Goal: Transaction & Acquisition: Purchase product/service

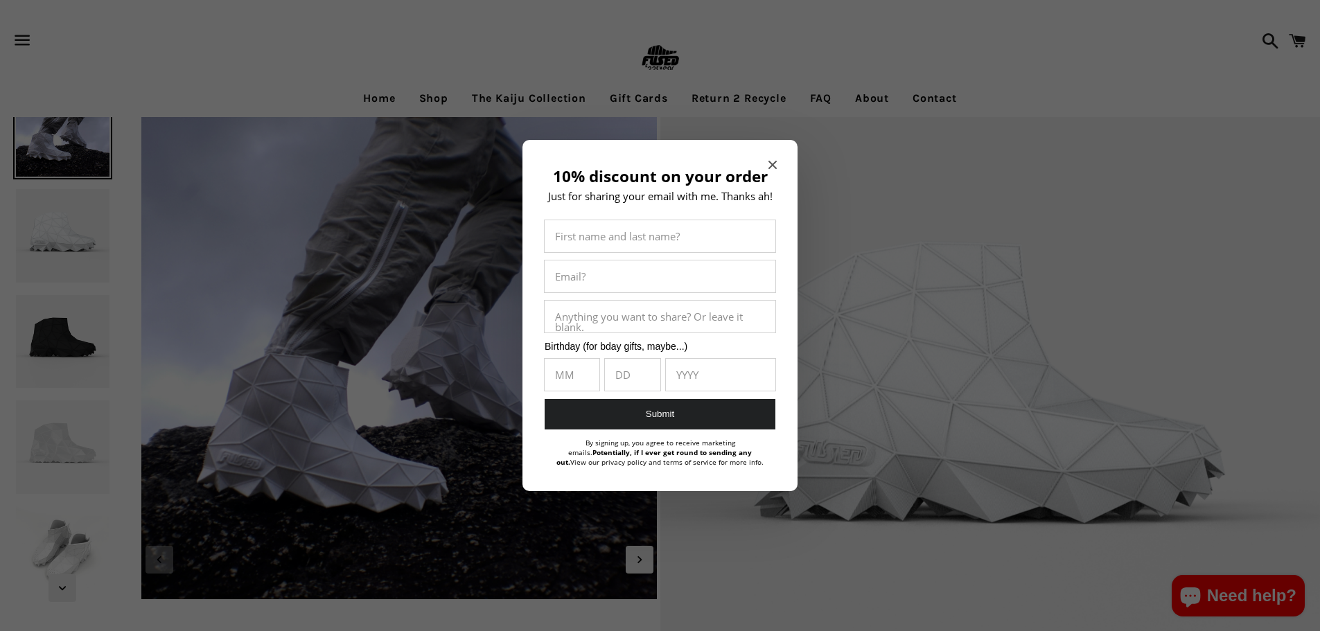
click at [500, 64] on div at bounding box center [660, 315] width 1320 height 631
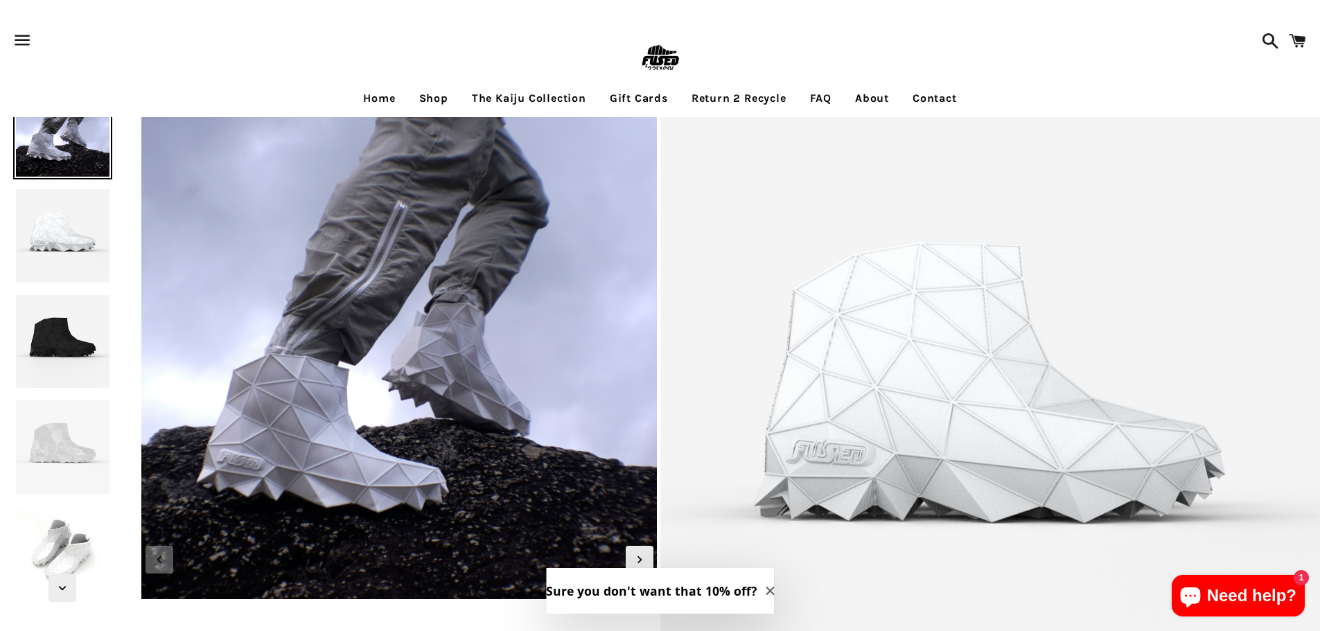
click at [485, 92] on link "The Kaiju Collection" at bounding box center [529, 98] width 135 height 35
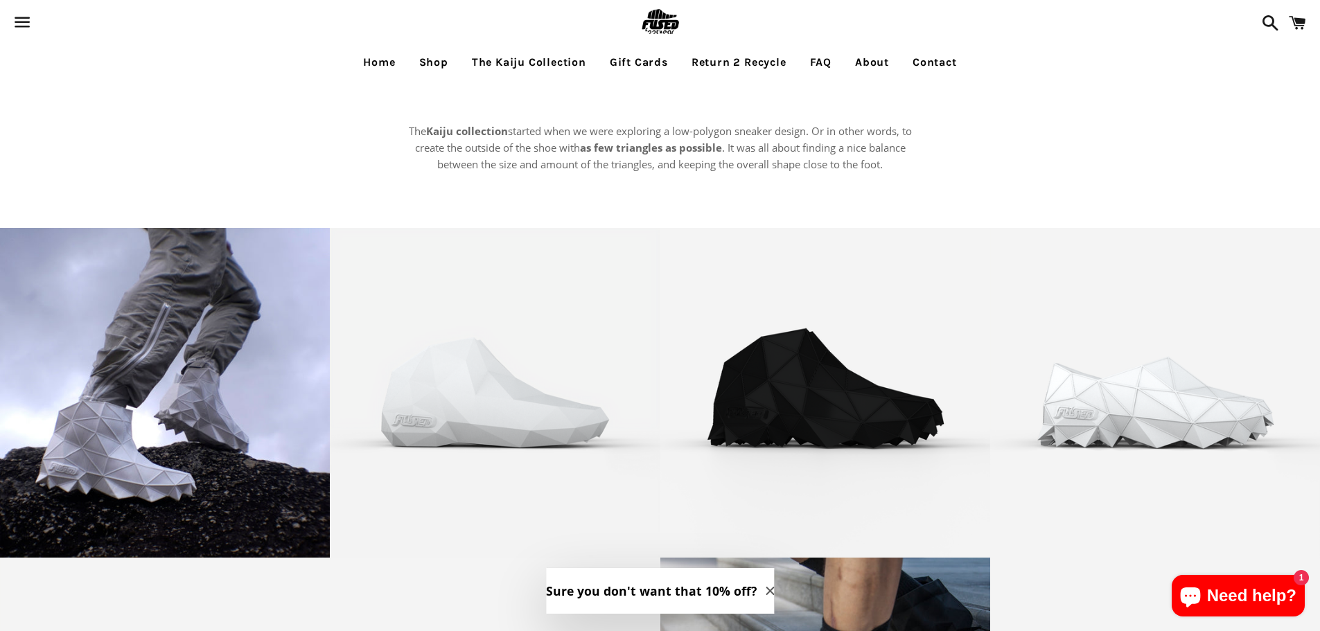
click at [437, 58] on link "Shop" at bounding box center [434, 62] width 50 height 35
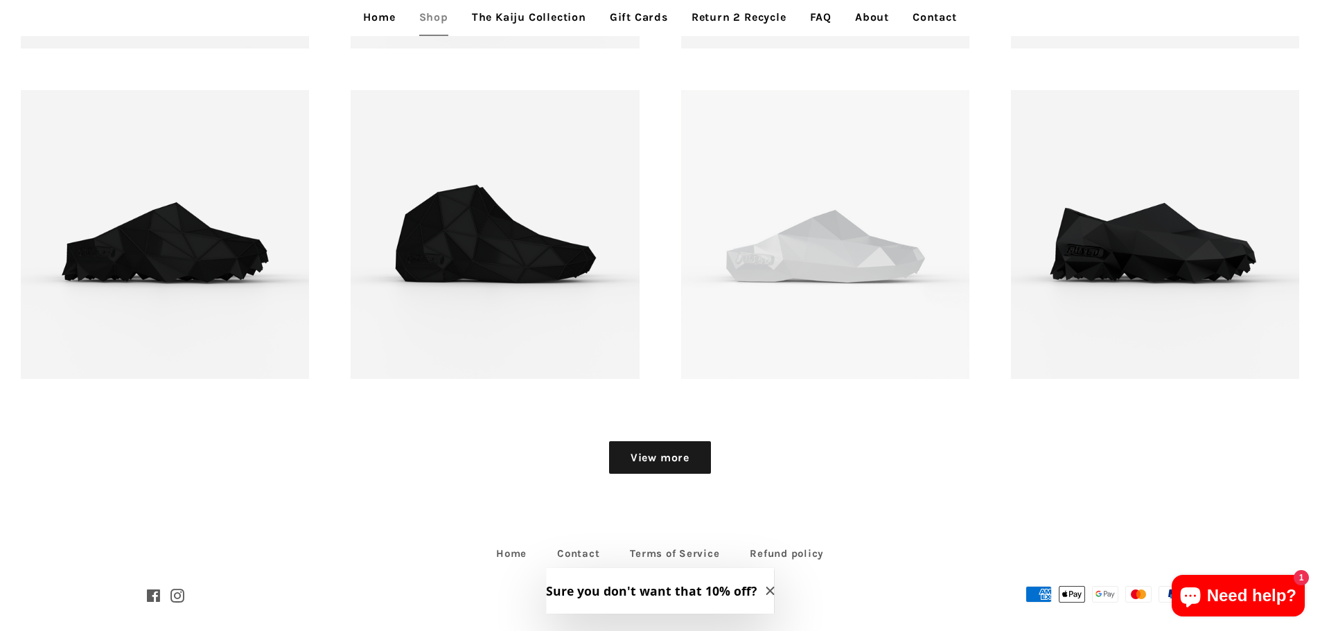
scroll to position [2044, 0]
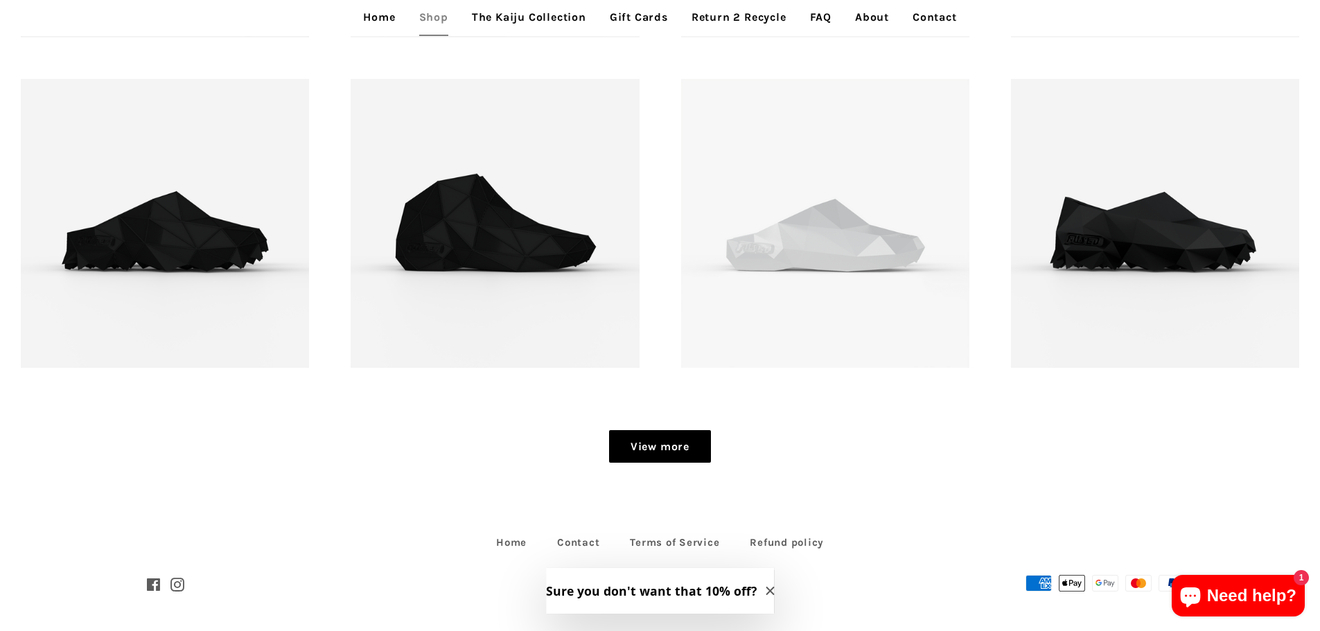
click at [666, 440] on link "View more" at bounding box center [660, 446] width 102 height 33
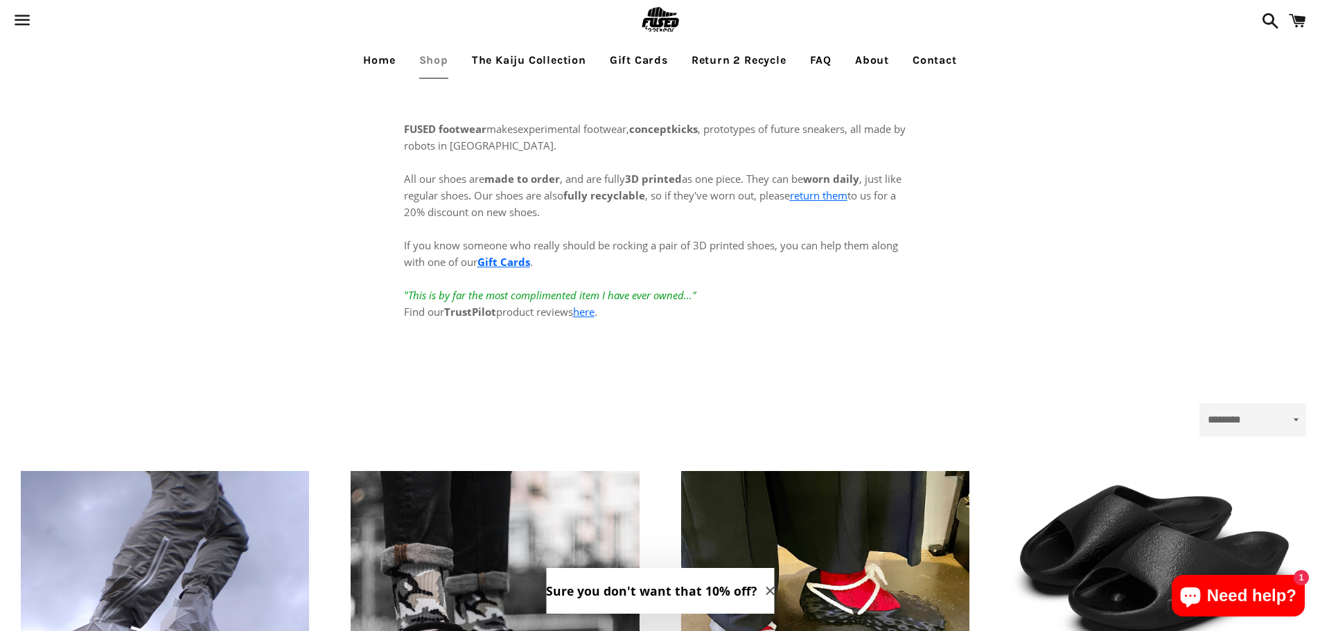
scroll to position [0, 0]
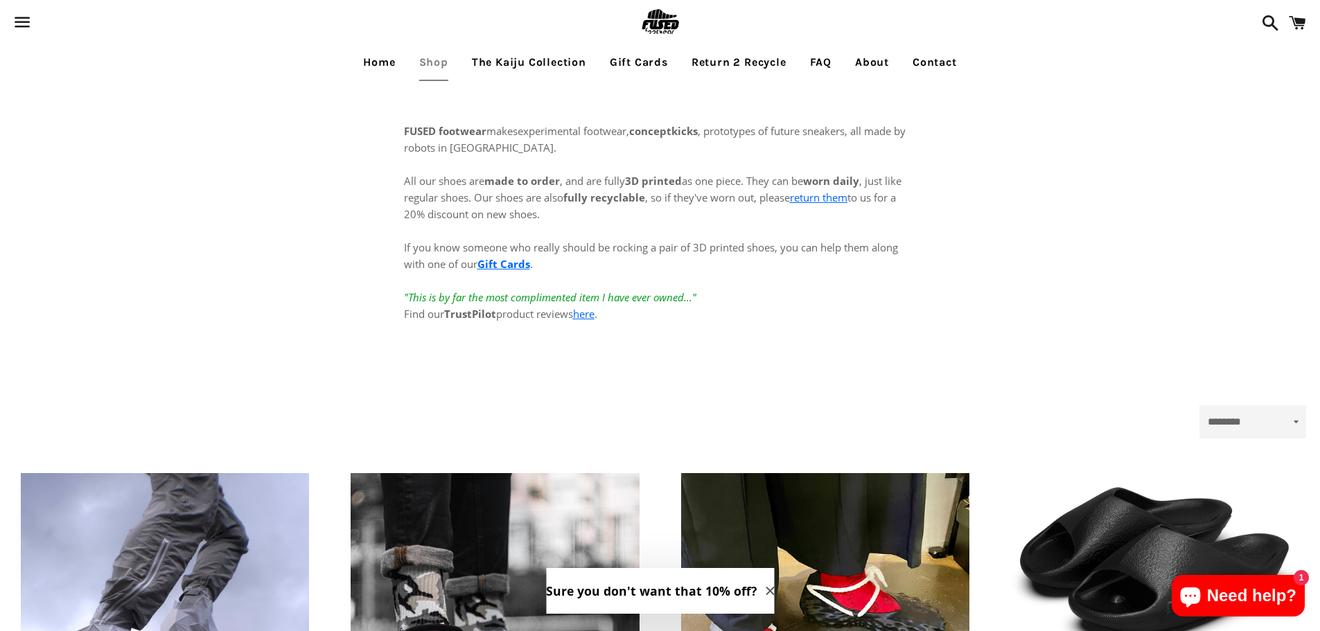
click at [571, 66] on link "The Kaiju Collection" at bounding box center [529, 62] width 135 height 35
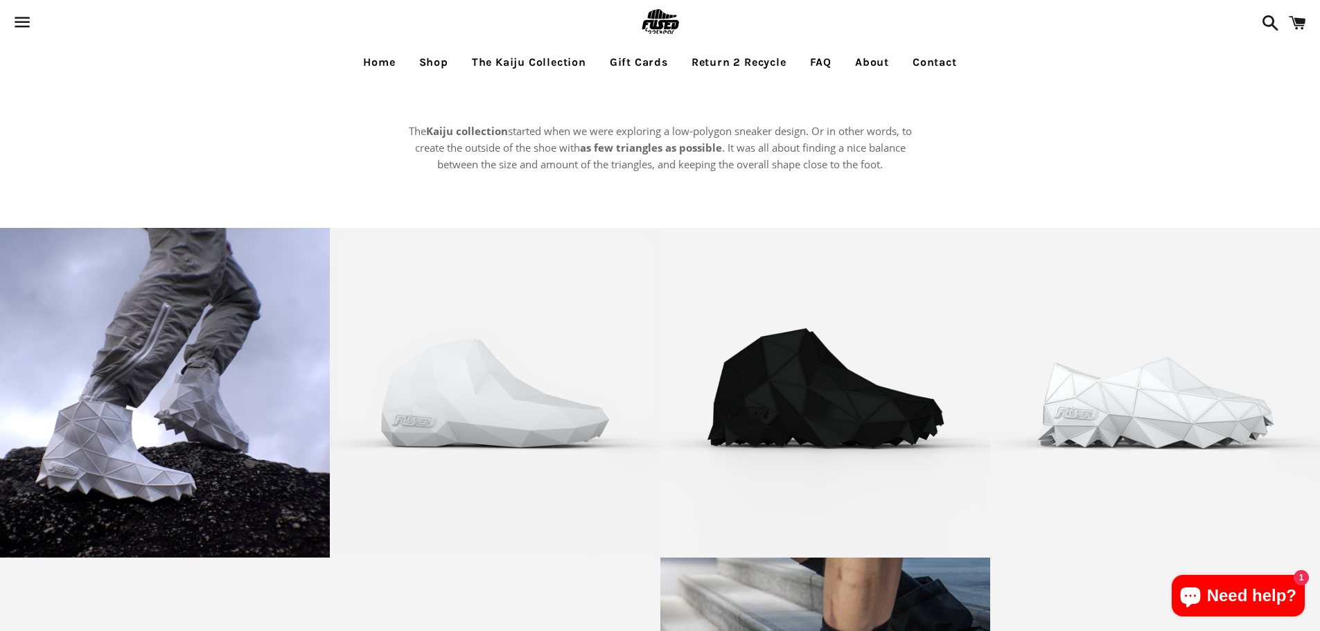
click at [369, 66] on link "Home" at bounding box center [379, 62] width 53 height 35
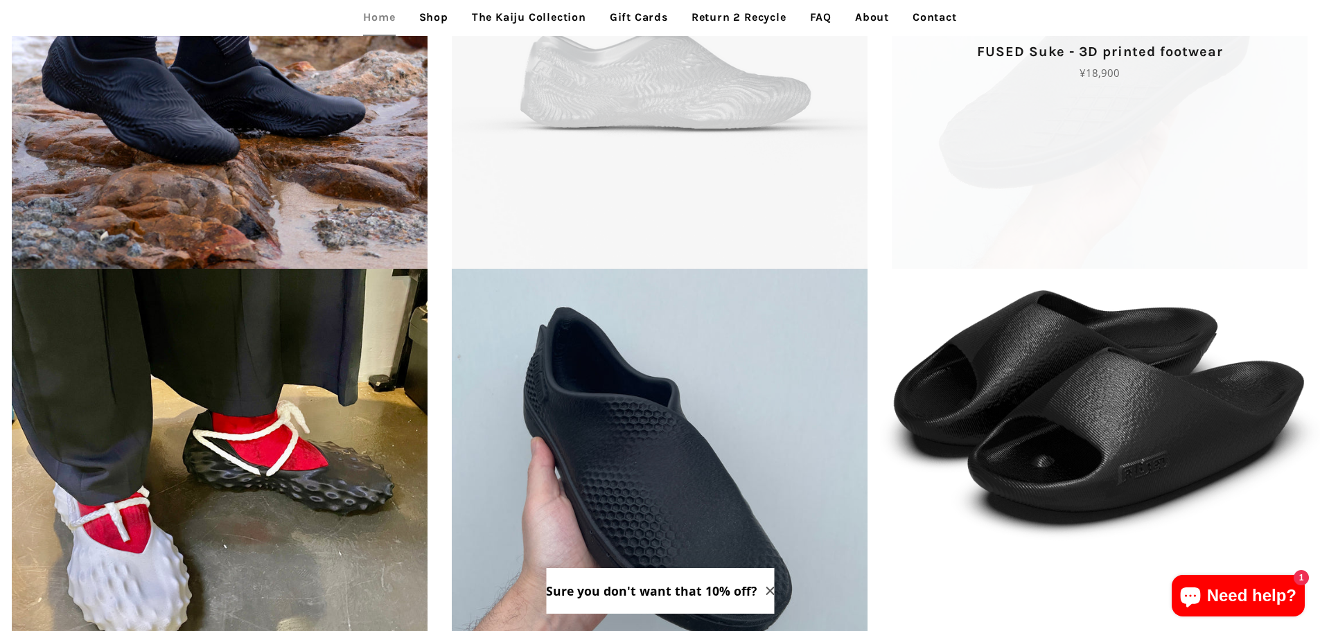
scroll to position [3501, 0]
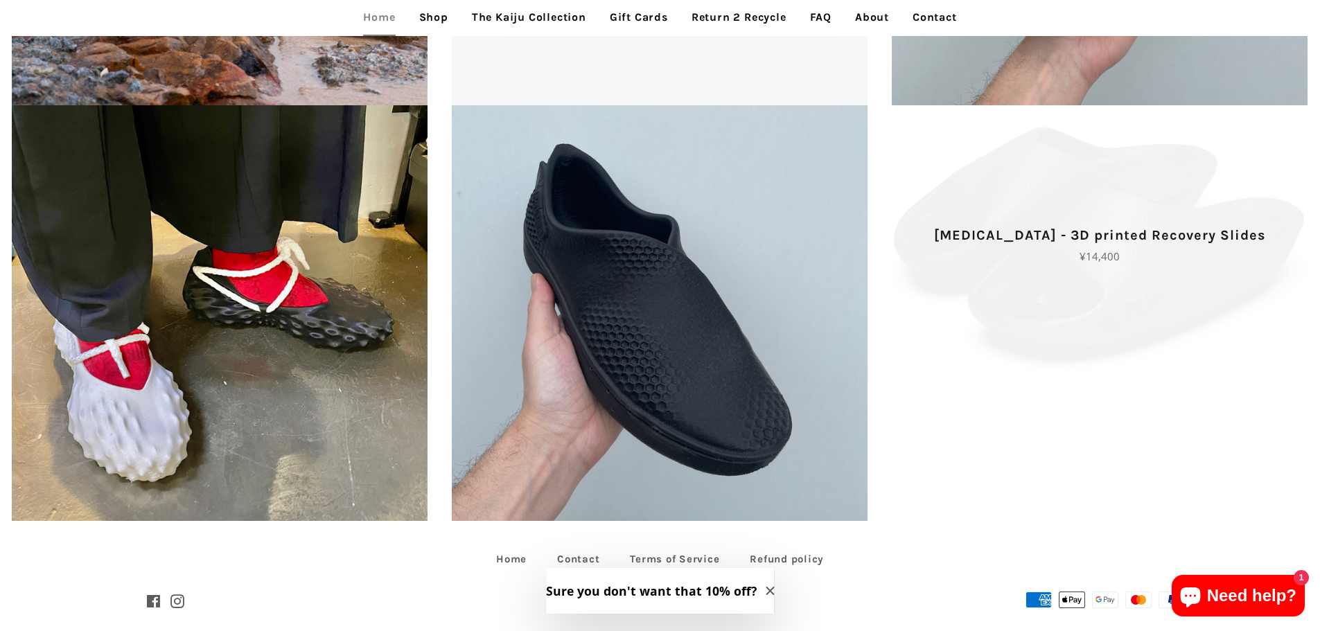
click at [946, 248] on p "Regular price ¥14,400" at bounding box center [1100, 256] width 392 height 17
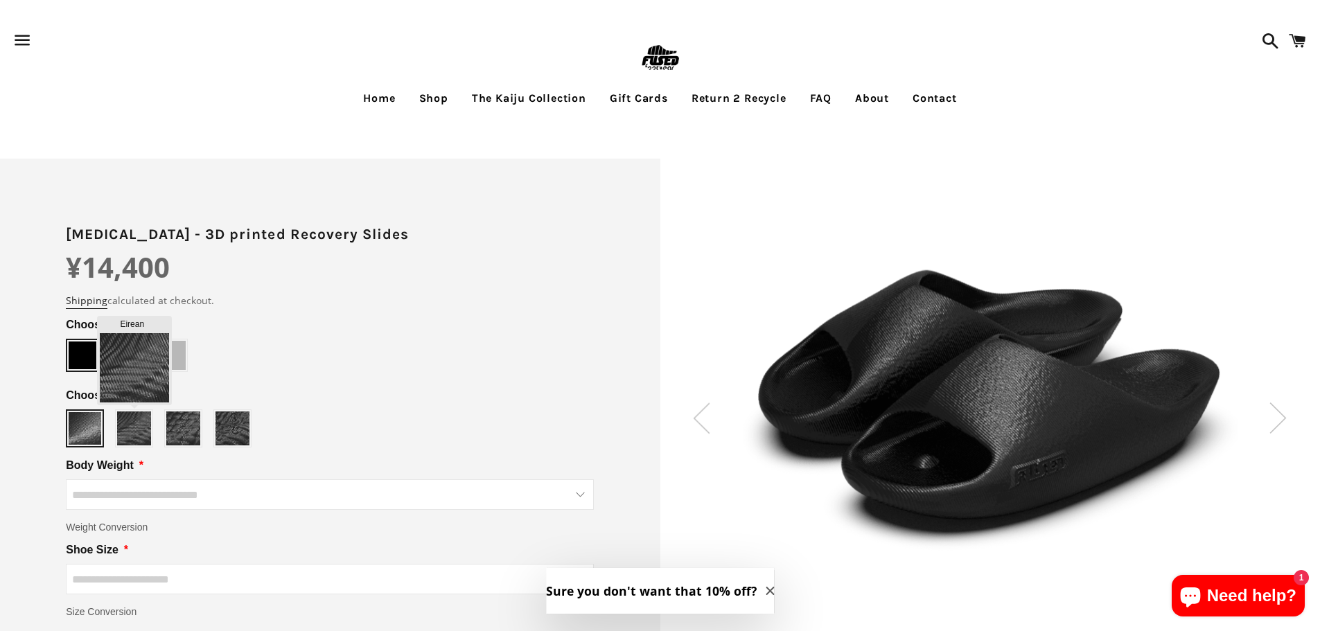
click at [130, 440] on img at bounding box center [134, 429] width 34 height 34
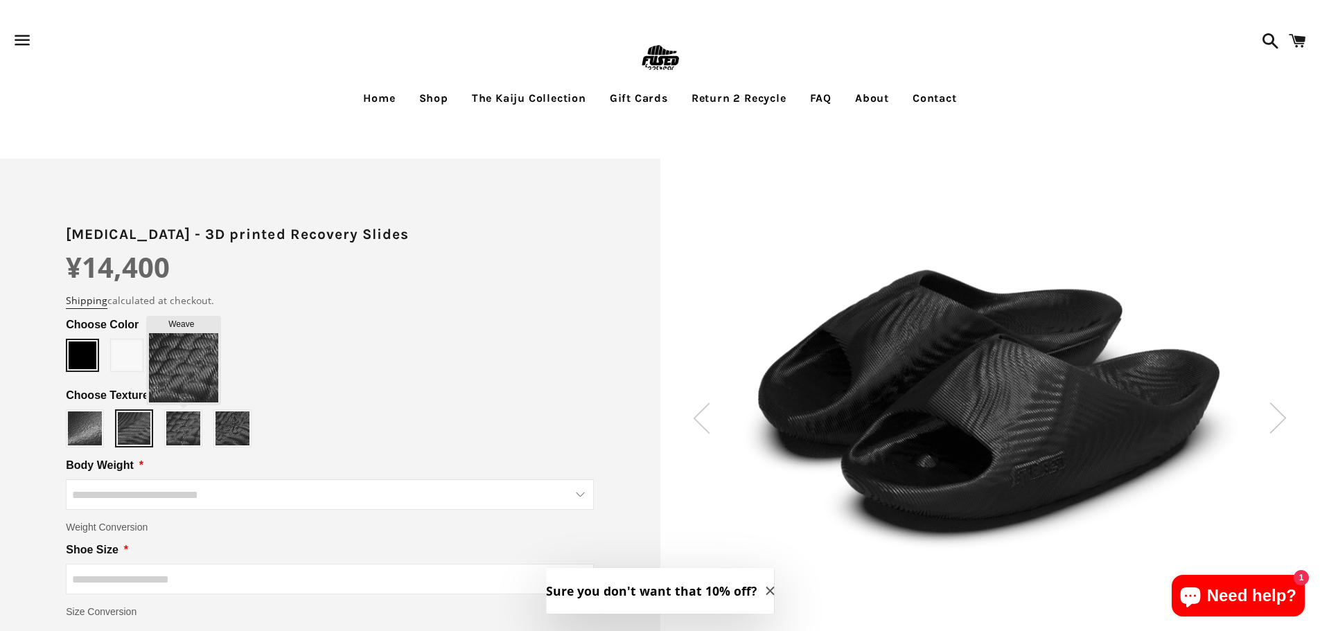
click at [173, 434] on img at bounding box center [183, 429] width 34 height 34
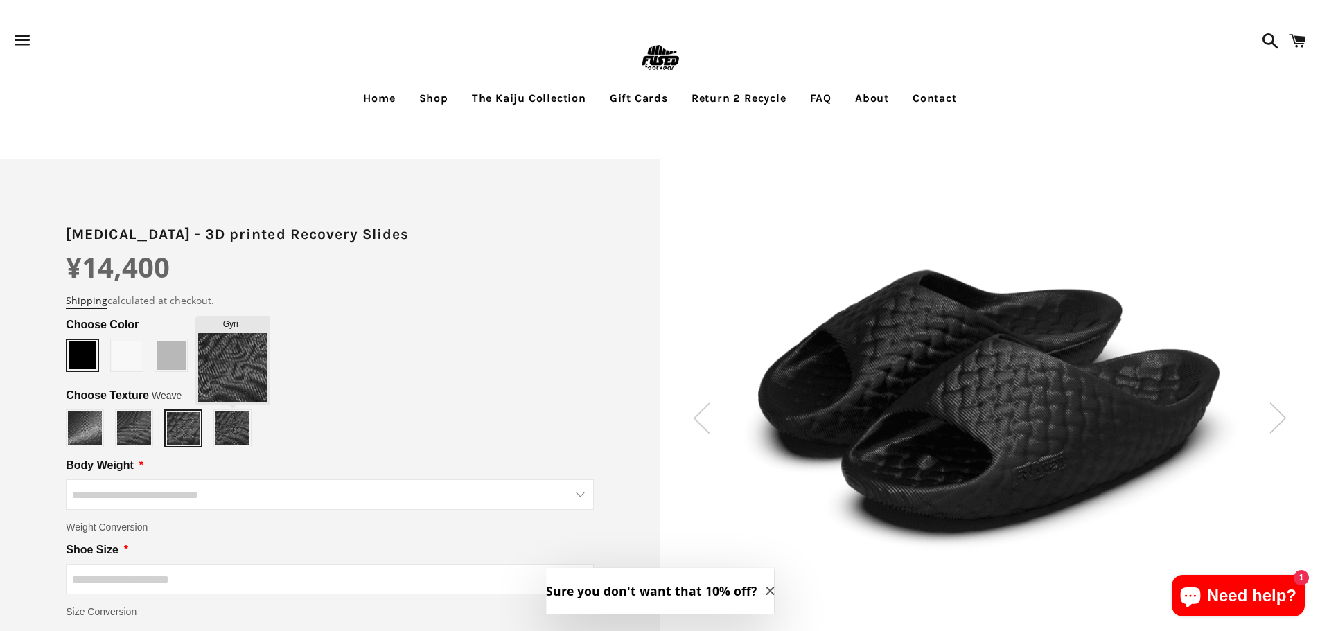
click at [223, 429] on img at bounding box center [233, 429] width 34 height 34
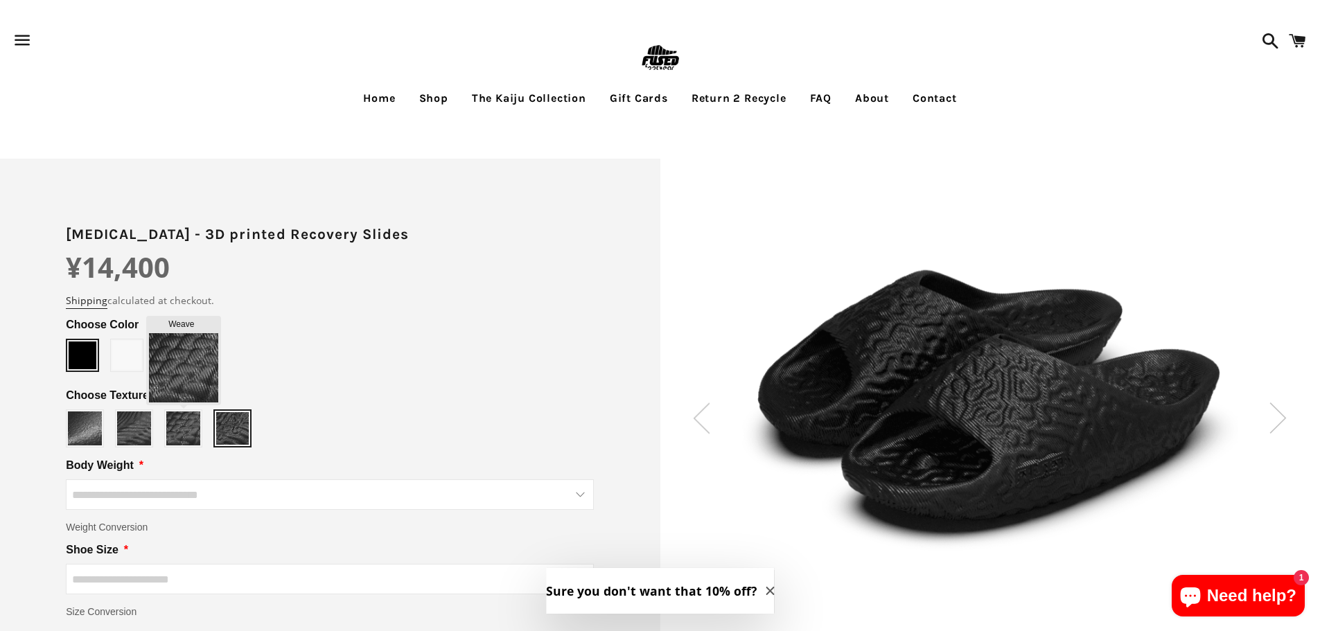
click at [189, 431] on img at bounding box center [183, 429] width 34 height 34
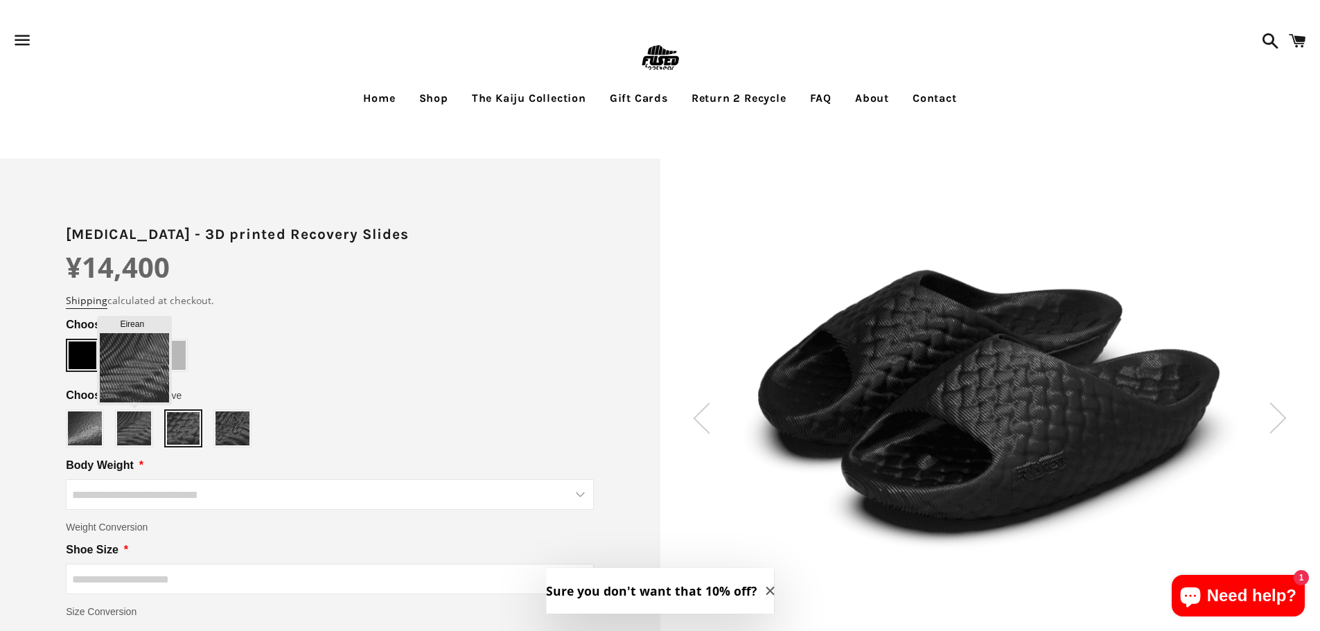
click at [141, 431] on img at bounding box center [134, 429] width 34 height 34
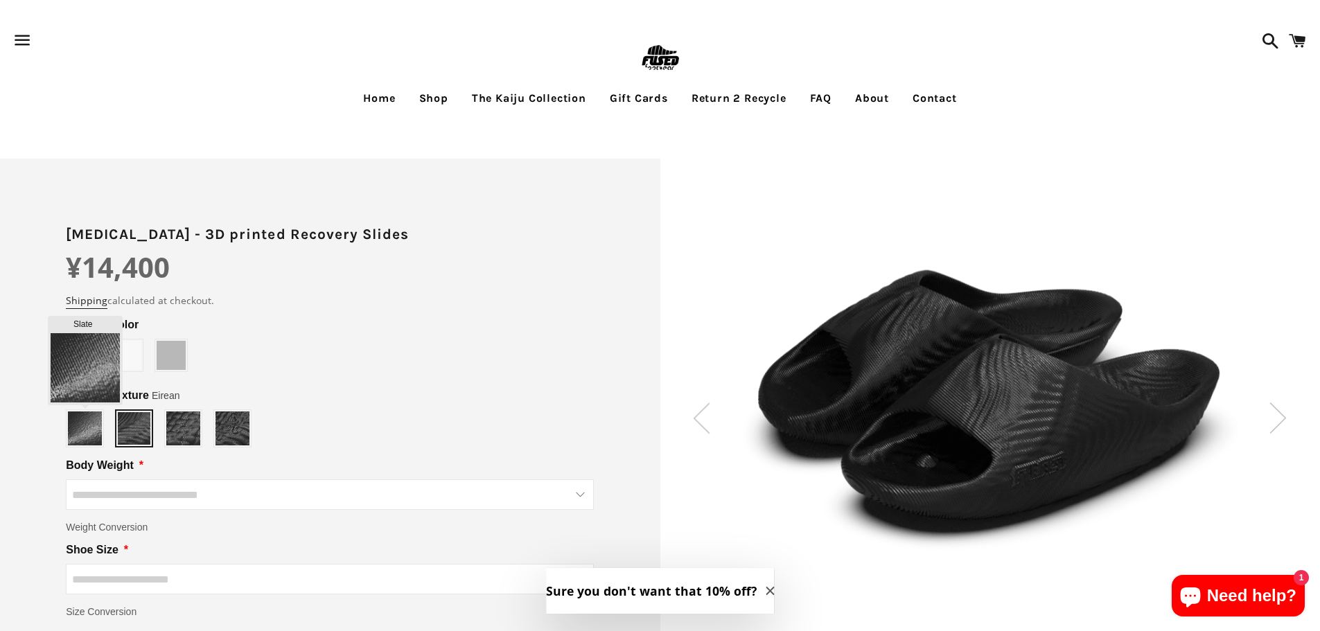
type input "*****"
click at [85, 423] on img at bounding box center [85, 429] width 34 height 34
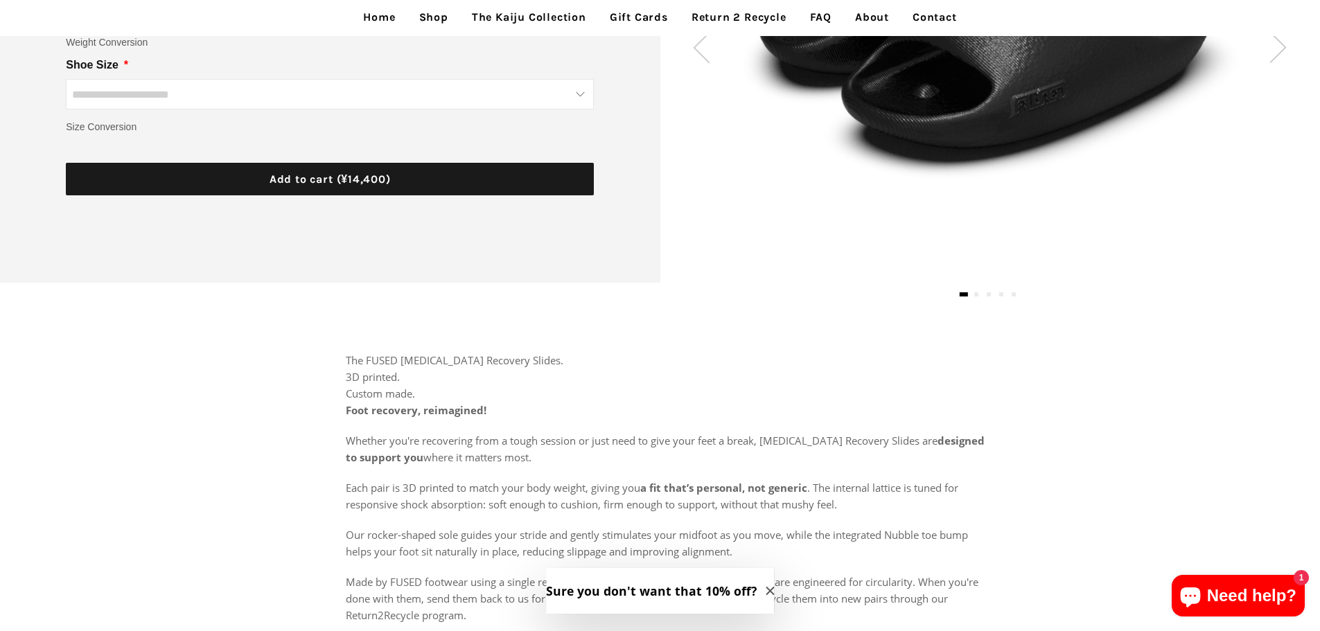
scroll to position [775, 0]
